Goal: Transaction & Acquisition: Purchase product/service

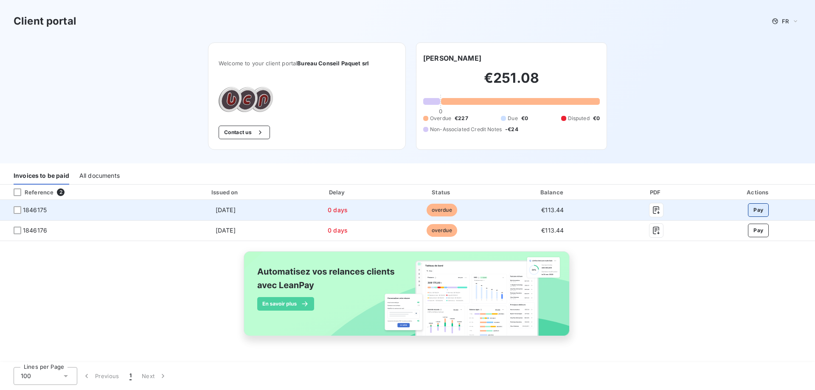
click at [758, 210] on button "Pay" at bounding box center [758, 210] width 21 height 14
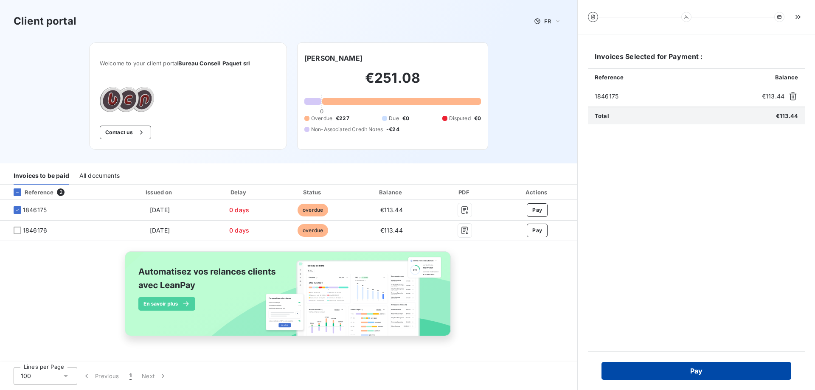
click at [665, 372] on button "Pay" at bounding box center [696, 371] width 190 height 18
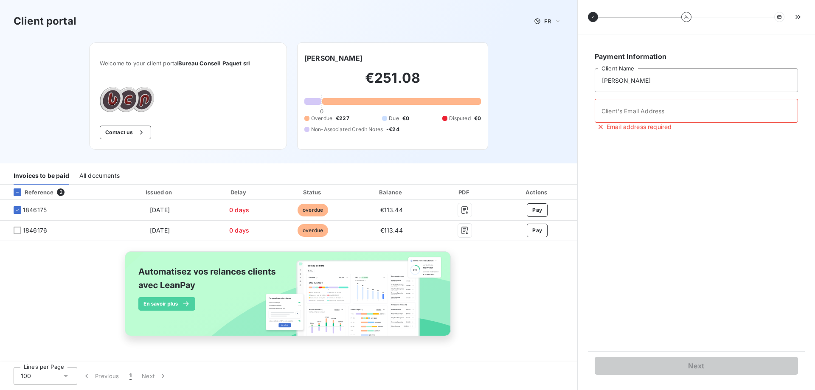
click at [515, 280] on div "Reference 2 Issued on Delay Status Balance PDF Actions 1846175 [DATE] 0 days ov…" at bounding box center [288, 270] width 577 height 171
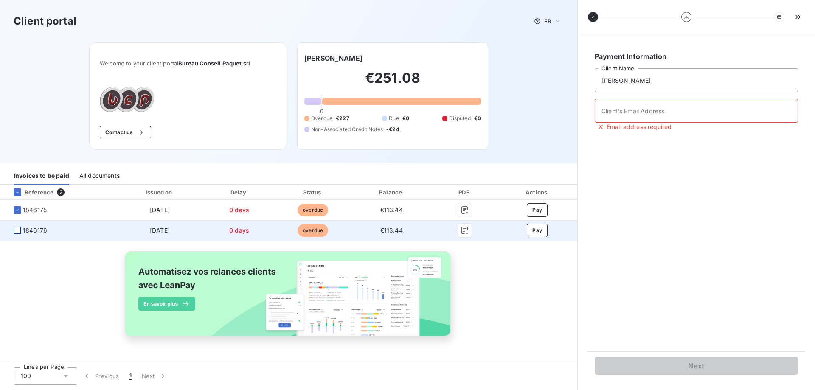
click at [18, 230] on div at bounding box center [18, 231] width 8 height 8
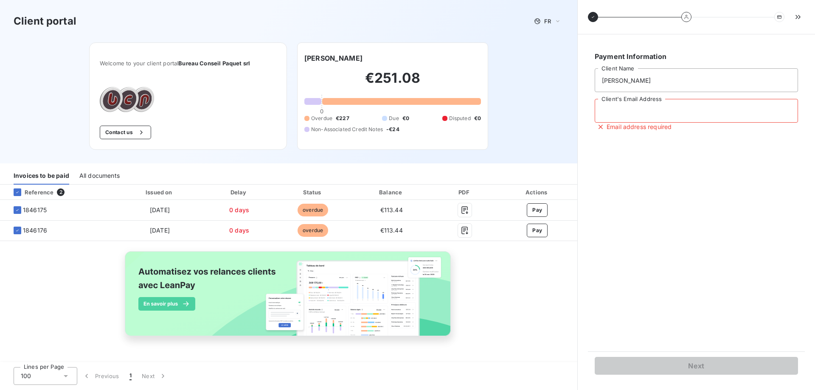
click at [641, 104] on input "Client's Email Address" at bounding box center [695, 111] width 203 height 24
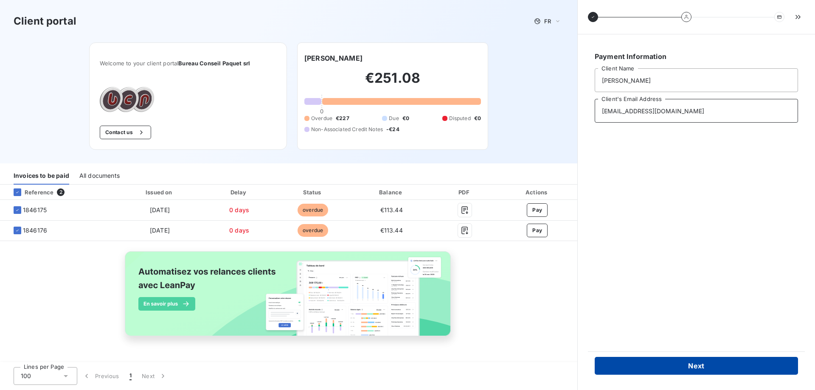
type input "[EMAIL_ADDRESS][DOMAIN_NAME]"
click at [664, 365] on button "Next" at bounding box center [695, 366] width 203 height 18
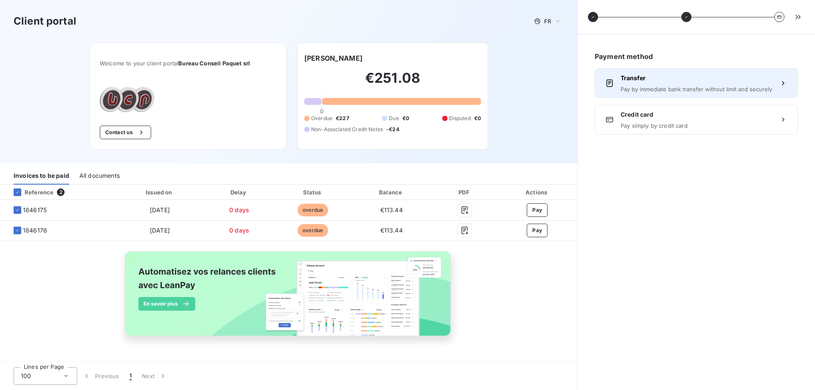
click at [717, 76] on span "Transfer" at bounding box center [695, 78] width 151 height 8
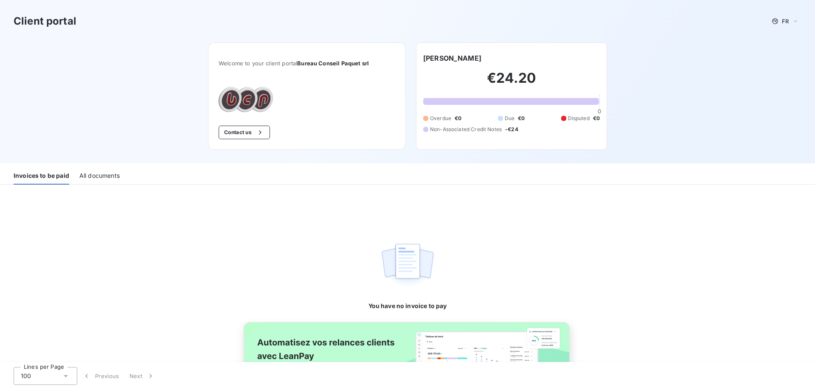
click at [510, 129] on span "-€24" at bounding box center [511, 130] width 13 height 8
click at [93, 174] on div "All documents" at bounding box center [99, 176] width 40 height 18
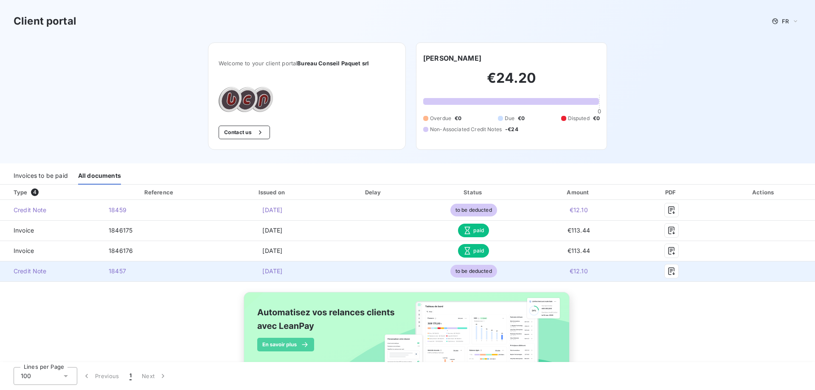
click at [482, 273] on span "to be deducted" at bounding box center [473, 271] width 47 height 13
click at [573, 270] on span "€12.10" at bounding box center [578, 270] width 18 height 7
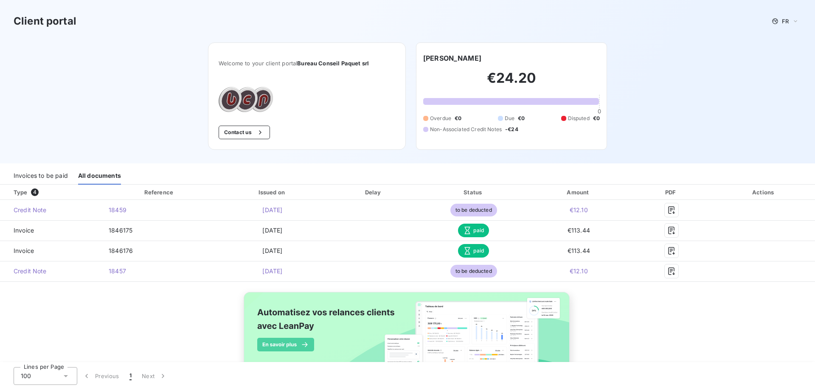
click at [48, 175] on div "Invoices to be paid" at bounding box center [41, 176] width 54 height 18
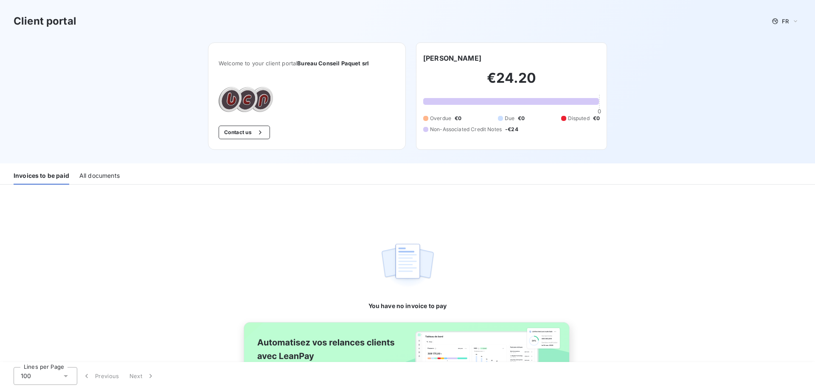
click at [111, 174] on div "All documents" at bounding box center [99, 176] width 40 height 18
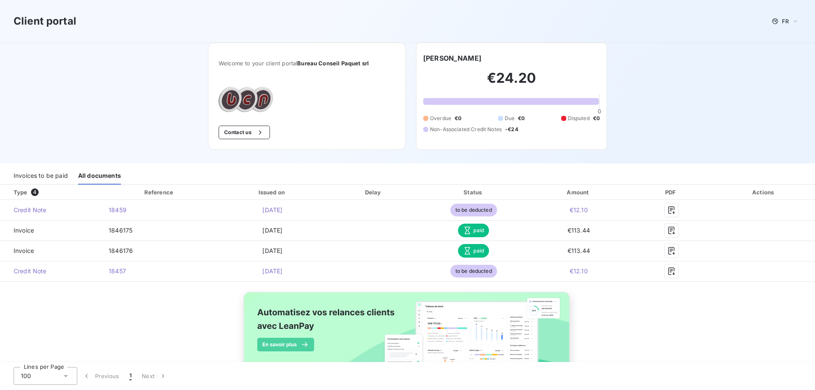
scroll to position [34, 0]
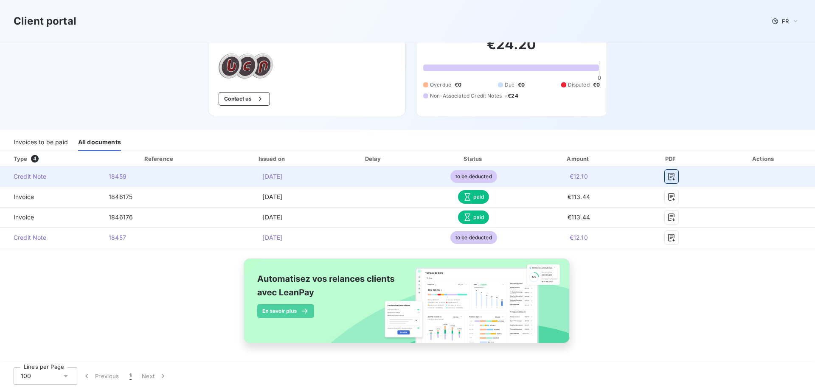
click at [667, 178] on icon "button" at bounding box center [671, 176] width 8 height 8
click at [670, 176] on icon "button" at bounding box center [671, 176] width 8 height 8
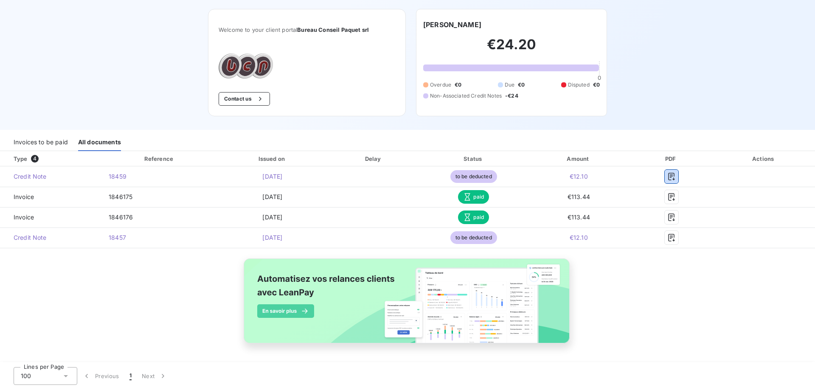
scroll to position [0, 0]
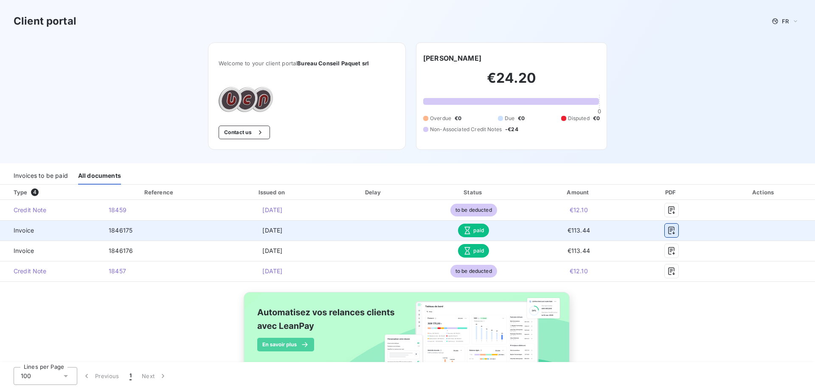
click at [667, 231] on icon "button" at bounding box center [671, 230] width 8 height 8
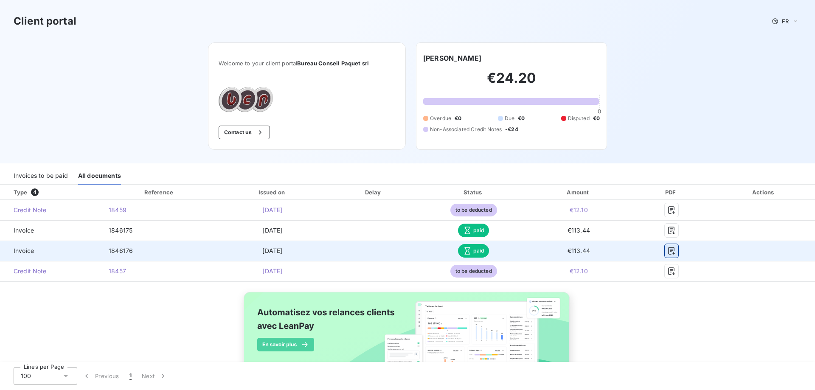
click at [668, 251] on icon "button" at bounding box center [671, 251] width 8 height 8
